Goal: Information Seeking & Learning: Learn about a topic

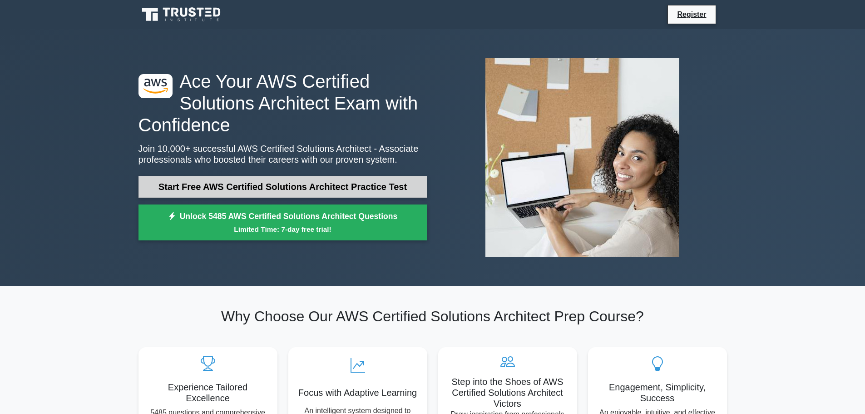
click at [279, 190] on link "Start Free AWS Certified Solutions Architect Practice Test" at bounding box center [282, 187] width 289 height 22
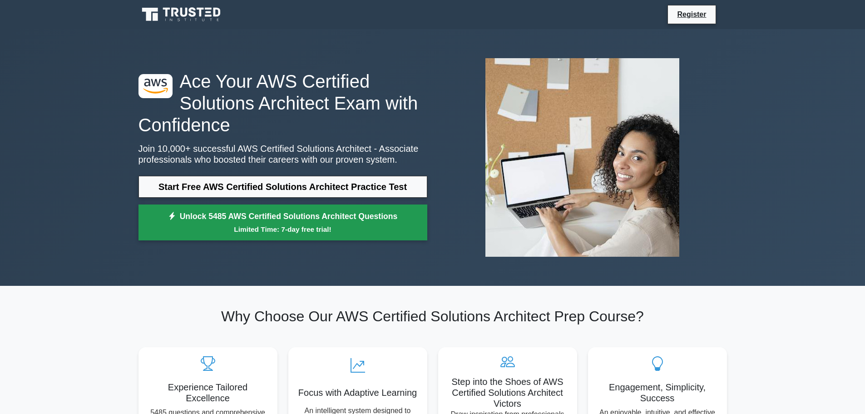
click at [273, 223] on link "Unlock 5485 AWS Certified Solutions Architect Questions Limited Time: 7-day fre…" at bounding box center [282, 222] width 289 height 36
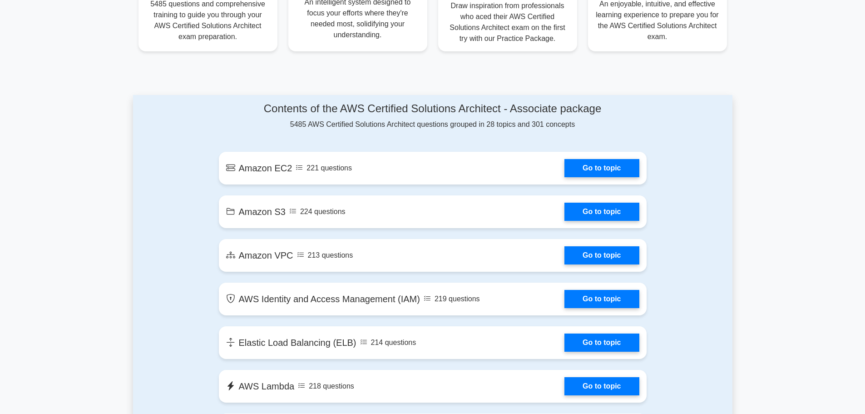
scroll to position [454, 0]
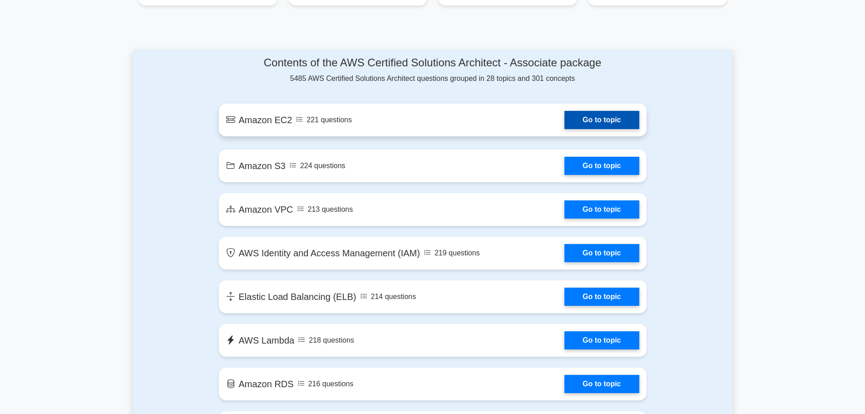
click at [602, 119] on link "Go to topic" at bounding box center [601, 120] width 74 height 18
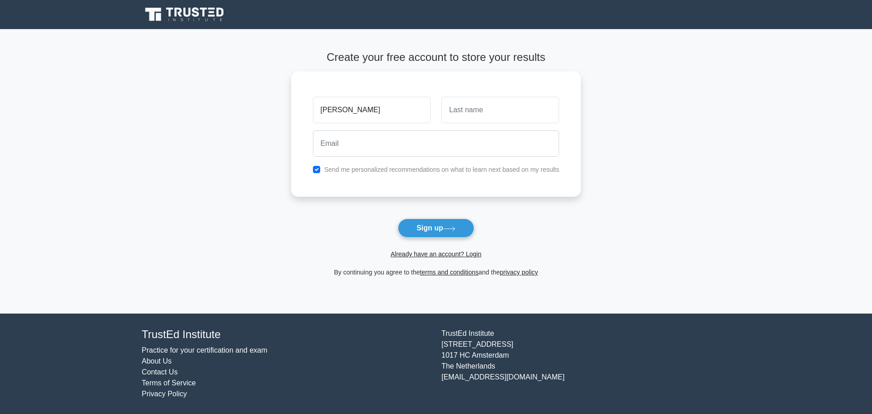
type input "[PERSON_NAME]"
type input "Marin"
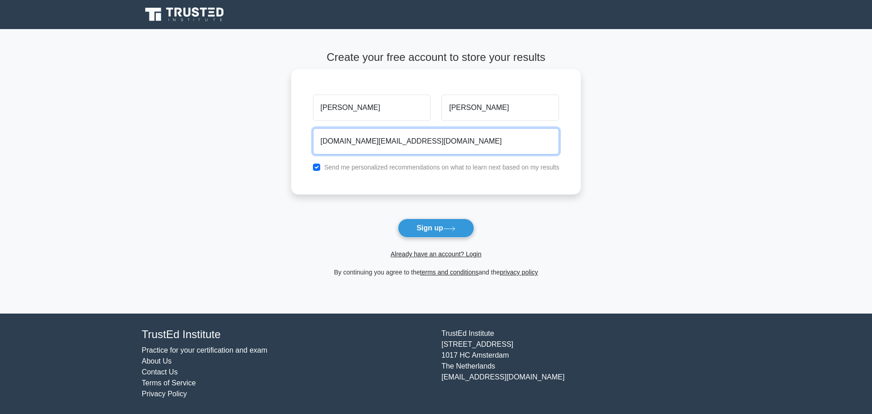
type input "migue.mc@gmail.com"
click at [319, 168] on input "checkbox" at bounding box center [316, 166] width 7 height 7
checkbox input "false"
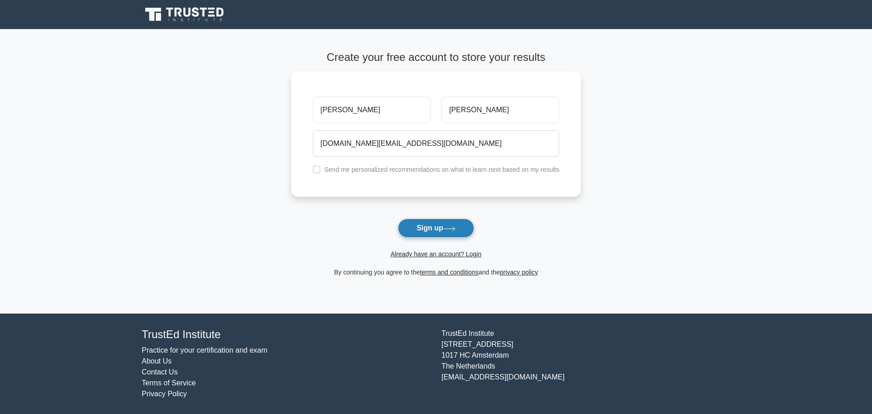
click at [423, 227] on button "Sign up" at bounding box center [436, 227] width 76 height 19
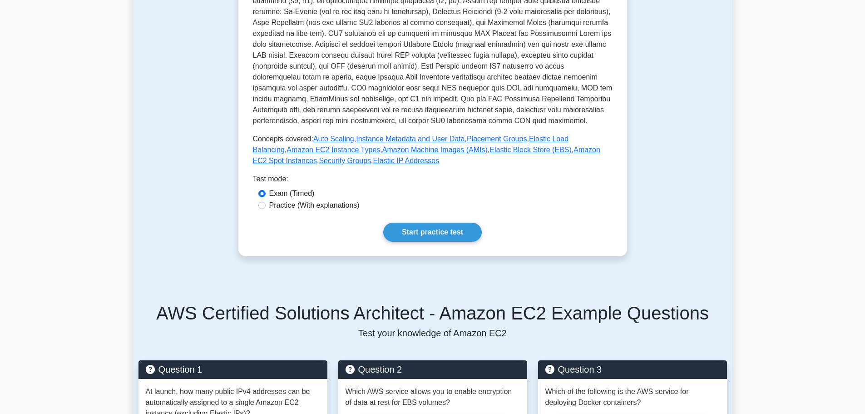
scroll to position [227, 0]
click at [444, 228] on link "Start practice test" at bounding box center [432, 232] width 99 height 19
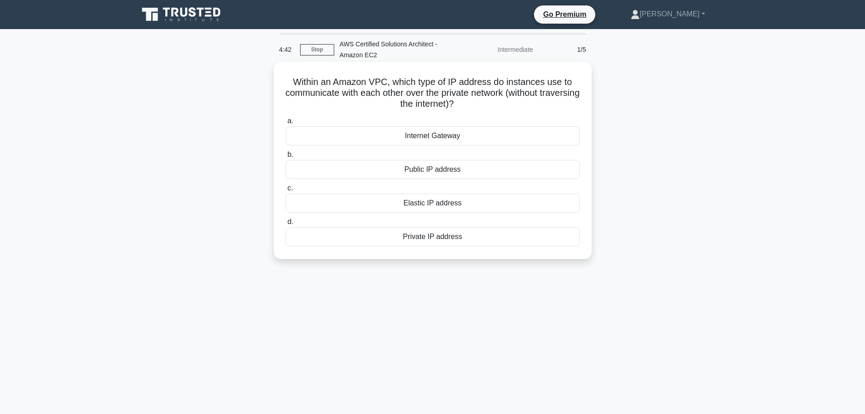
click at [435, 238] on div "Private IP address" at bounding box center [433, 236] width 294 height 19
click at [286, 225] on input "d. Private IP address" at bounding box center [286, 222] width 0 height 6
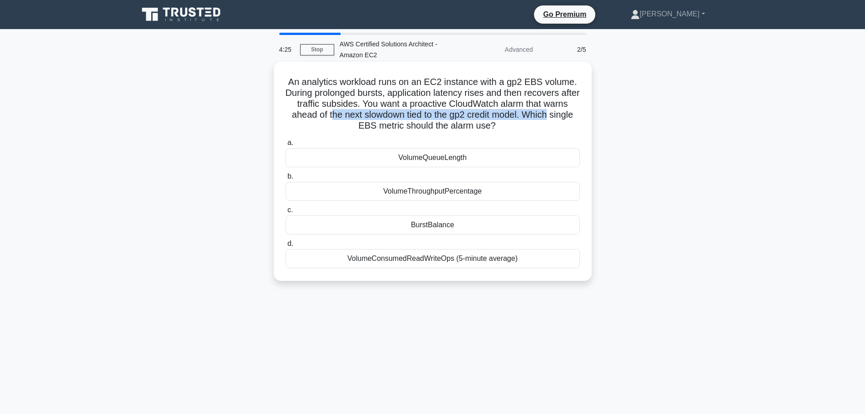
drag, startPoint x: 354, startPoint y: 116, endPoint x: 577, endPoint y: 118, distance: 222.5
click at [577, 118] on h5 "An analytics workload runs on an EC2 instance with a gp2 EBS volume. During pro…" at bounding box center [433, 103] width 296 height 55
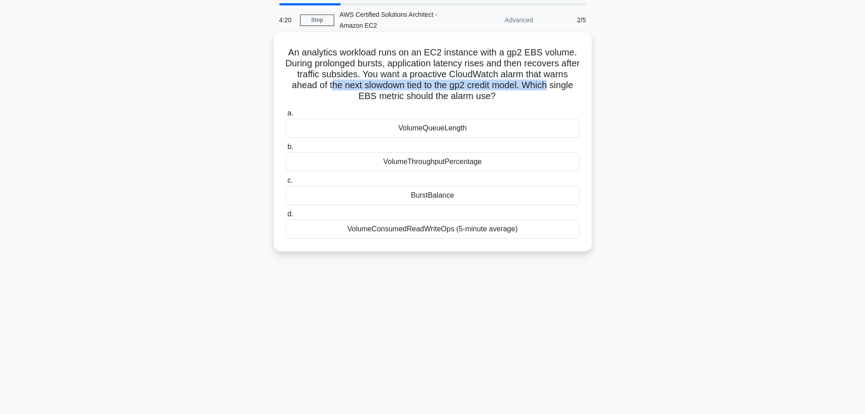
scroll to position [45, 0]
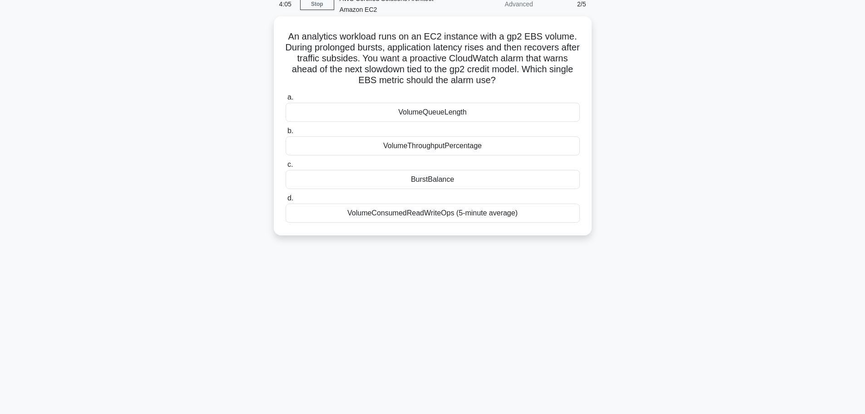
click at [418, 213] on div "VolumeConsumedReadWriteOps (5-minute average)" at bounding box center [433, 212] width 294 height 19
click at [286, 201] on input "d. VolumeConsumedReadWriteOps (5-minute average)" at bounding box center [286, 198] width 0 height 6
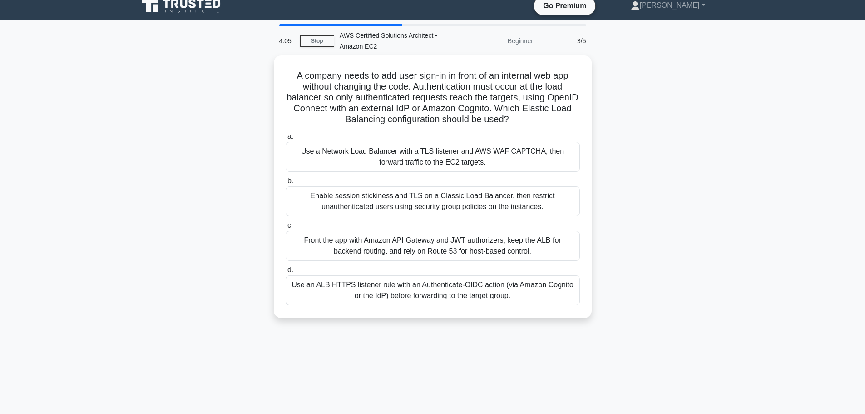
scroll to position [0, 0]
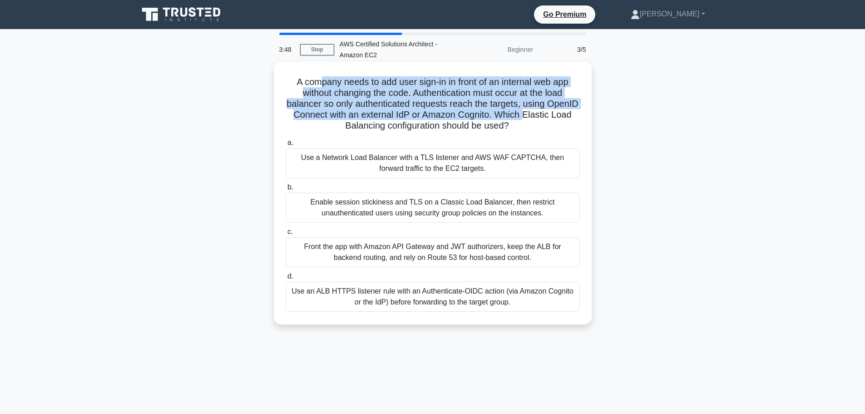
drag, startPoint x: 315, startPoint y: 83, endPoint x: 554, endPoint y: 120, distance: 242.2
click at [554, 120] on h5 "A company needs to add user sign-in in front of an internal web app without cha…" at bounding box center [433, 103] width 296 height 55
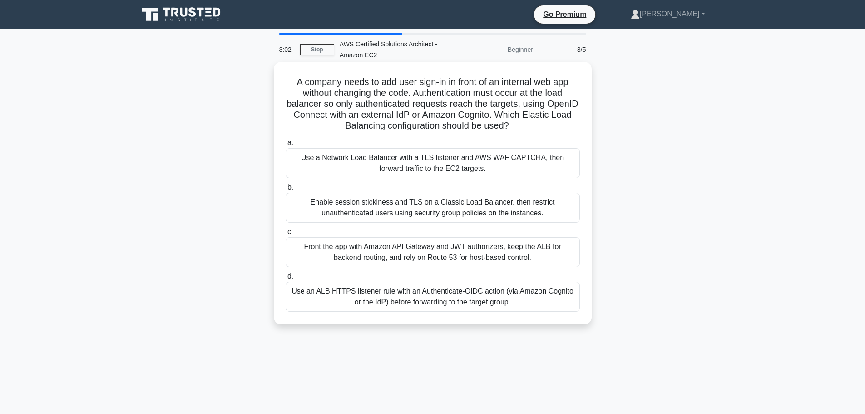
click at [400, 292] on div "Use an ALB HTTPS listener rule with an Authenticate-OIDC action (via Amazon Cog…" at bounding box center [433, 297] width 294 height 30
click at [286, 279] on input "d. Use an ALB HTTPS listener rule with an Authenticate-OIDC action (via Amazon …" at bounding box center [286, 276] width 0 height 6
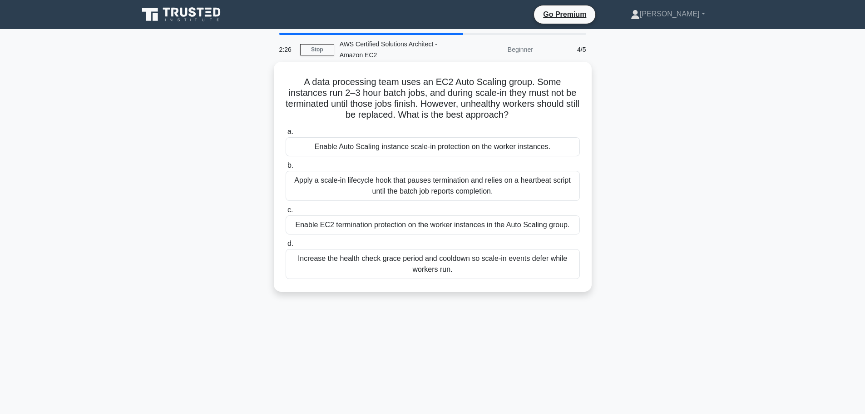
click at [427, 259] on div "Increase the health check grace period and cooldown so scale-in events defer wh…" at bounding box center [433, 264] width 294 height 30
click at [286, 247] on input "d. Increase the health check grace period and cooldown so scale-in events defer…" at bounding box center [286, 244] width 0 height 6
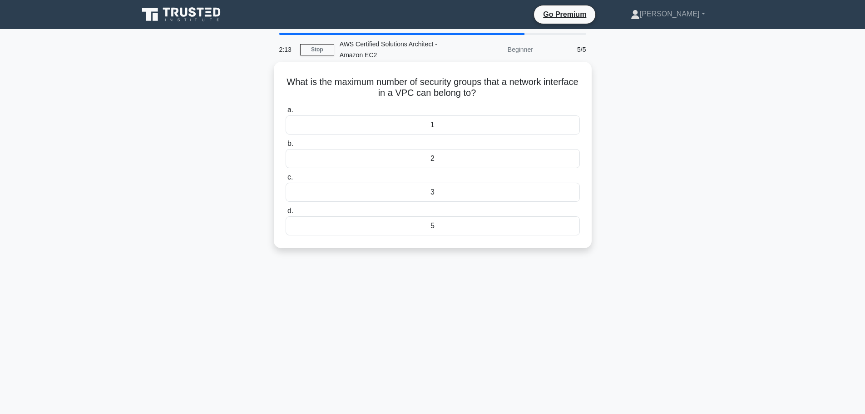
click at [430, 227] on div "5" at bounding box center [433, 225] width 294 height 19
click at [286, 214] on input "d. 5" at bounding box center [286, 211] width 0 height 6
